Goal: Task Accomplishment & Management: Use online tool/utility

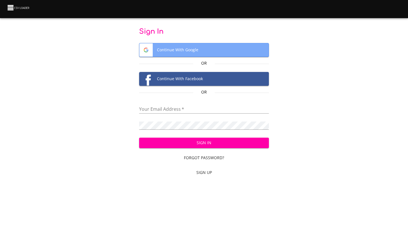
click at [179, 54] on span "Continue With Google" at bounding box center [205, 49] width 130 height 13
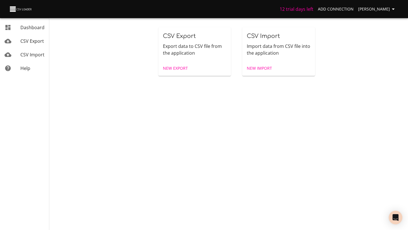
click at [27, 43] on span "CSV Export" at bounding box center [32, 41] width 24 height 6
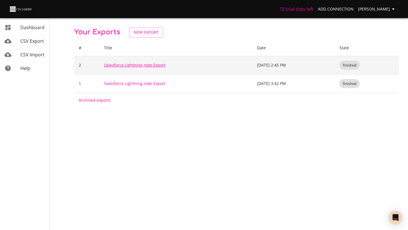
click at [130, 65] on link "Salesforce Lightning note Export" at bounding box center [135, 64] width 62 height 5
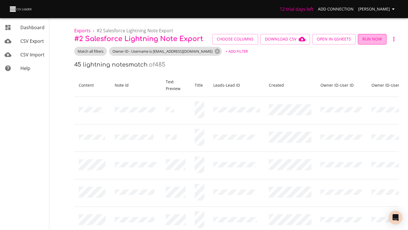
click at [378, 38] on span "Run Now" at bounding box center [373, 39] width 20 height 7
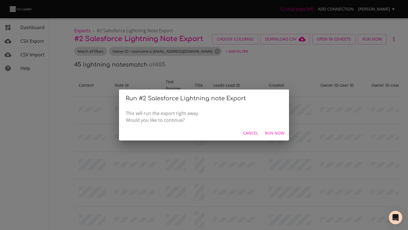
click at [269, 132] on span "Run Now" at bounding box center [275, 133] width 20 height 7
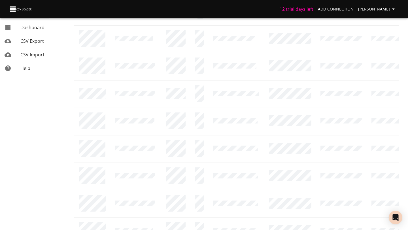
scroll to position [541, 0]
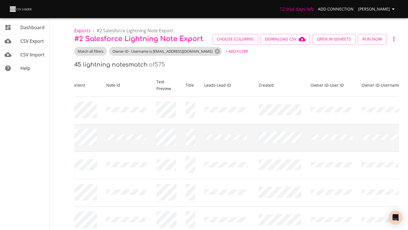
scroll to position [0, 0]
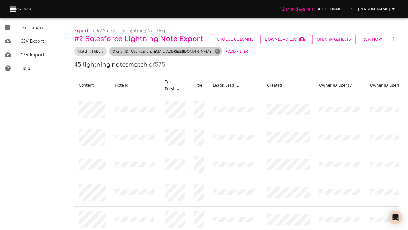
click at [215, 53] on icon at bounding box center [217, 51] width 5 height 5
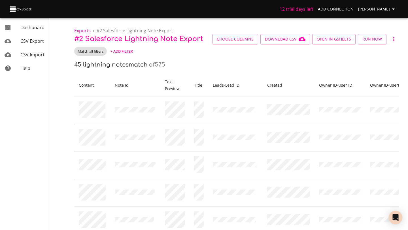
click at [129, 52] on span "+ Add Filter" at bounding box center [122, 51] width 22 height 7
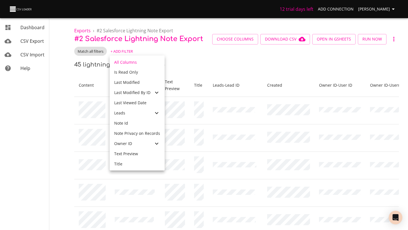
scroll to position [139, 0]
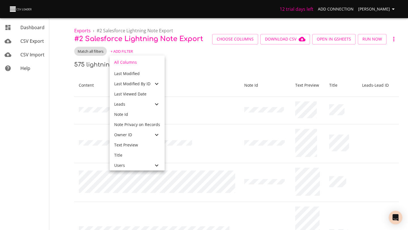
click at [131, 138] on div "Owner ID" at bounding box center [137, 135] width 55 height 10
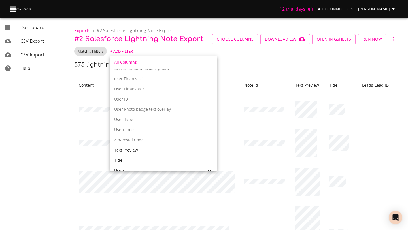
scroll to position [1855, 0]
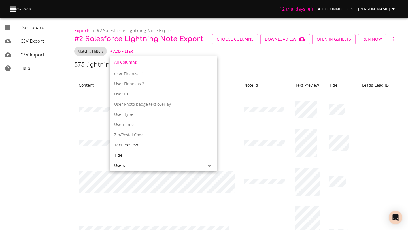
click at [145, 123] on p "Username" at bounding box center [163, 125] width 99 height 6
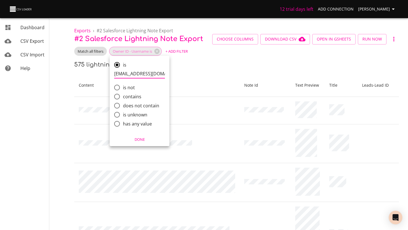
type input "bcasanga@icbfs.cl"
click at [145, 141] on span "Done" at bounding box center [139, 139] width 52 height 7
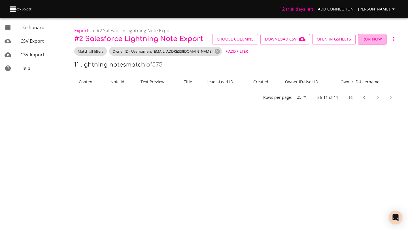
click at [371, 39] on span "Run Now" at bounding box center [373, 39] width 20 height 7
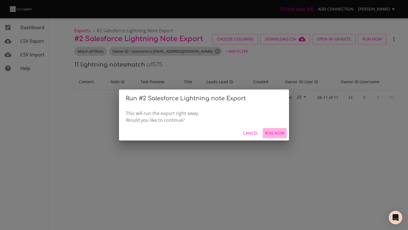
click at [275, 133] on span "Run Now" at bounding box center [275, 133] width 20 height 7
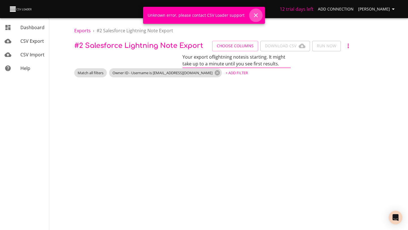
click at [256, 16] on icon "Close" at bounding box center [256, 15] width 4 height 4
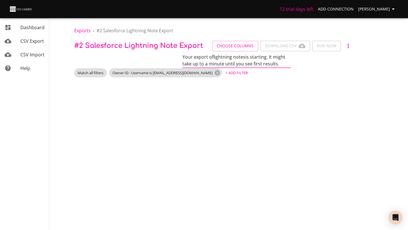
click at [250, 86] on body "12 trial days left Add Connection Julio Silva Dashboard CSV Export CSV Import H…" at bounding box center [204, 115] width 408 height 230
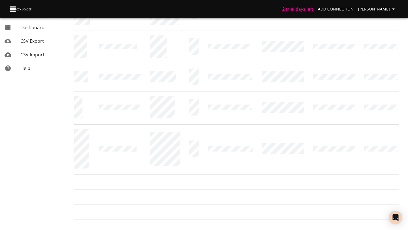
scroll to position [257, 0]
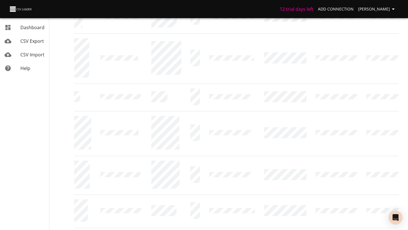
click at [306, 220] on li "200" at bounding box center [306, 218] width 17 height 10
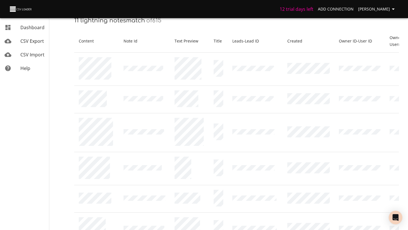
scroll to position [0, 0]
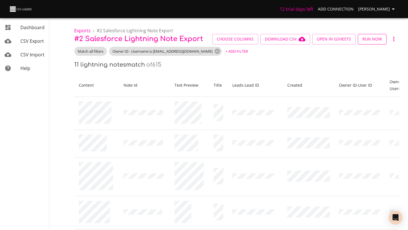
click at [367, 37] on span "Run Now" at bounding box center [373, 39] width 20 height 7
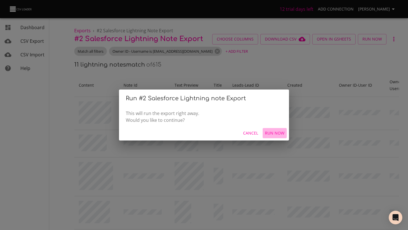
click at [284, 134] on span "Run Now" at bounding box center [275, 133] width 20 height 7
